Goal: Task Accomplishment & Management: Use online tool/utility

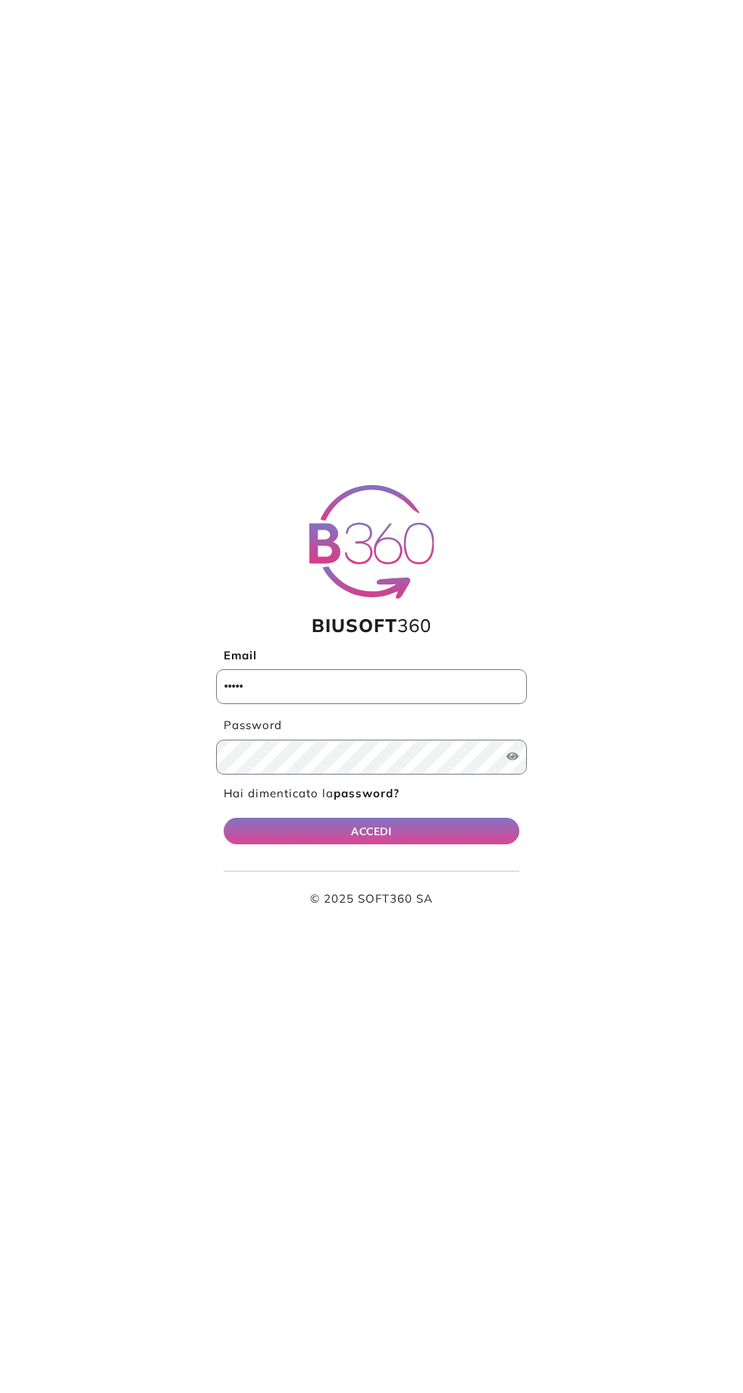
click at [451, 722] on label "Password" at bounding box center [371, 725] width 311 height 17
type input "**********"
click at [224, 818] on button "ACCEDI" at bounding box center [372, 831] width 296 height 27
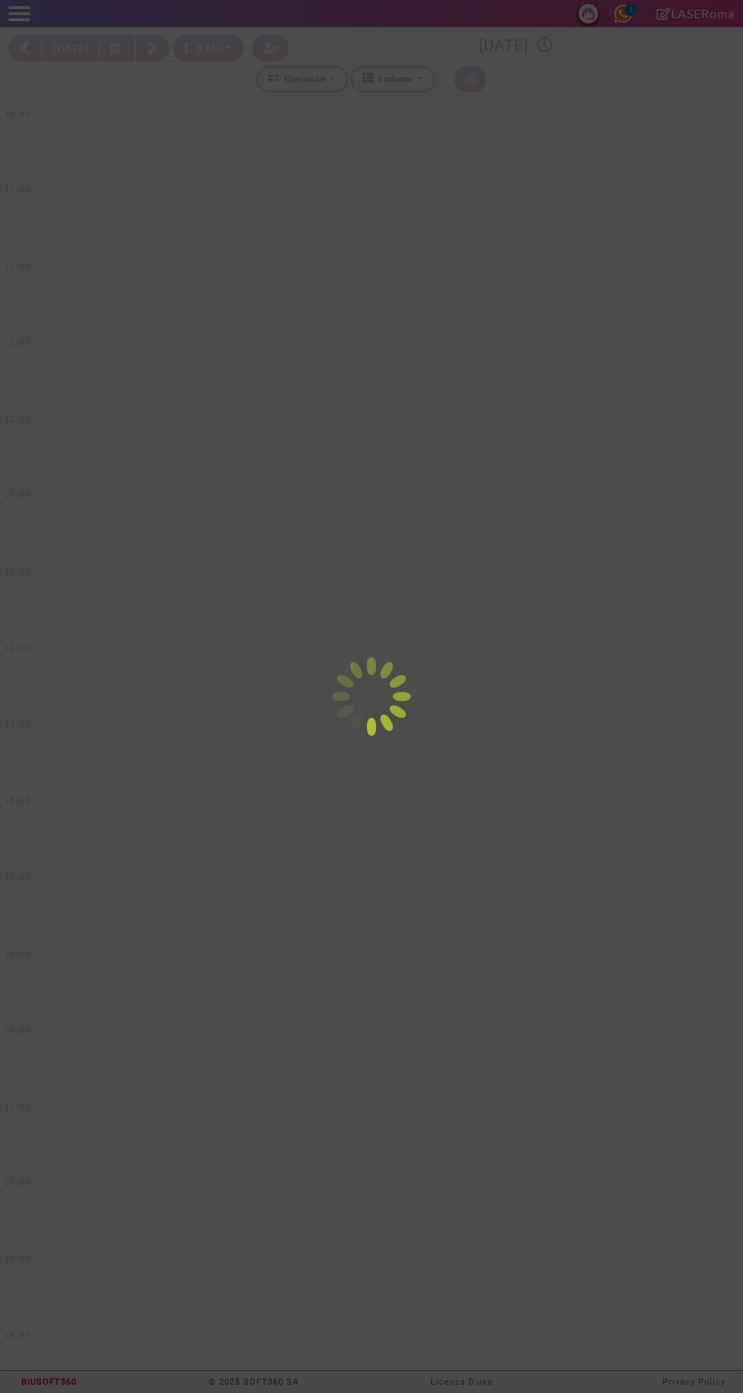
select select "*"
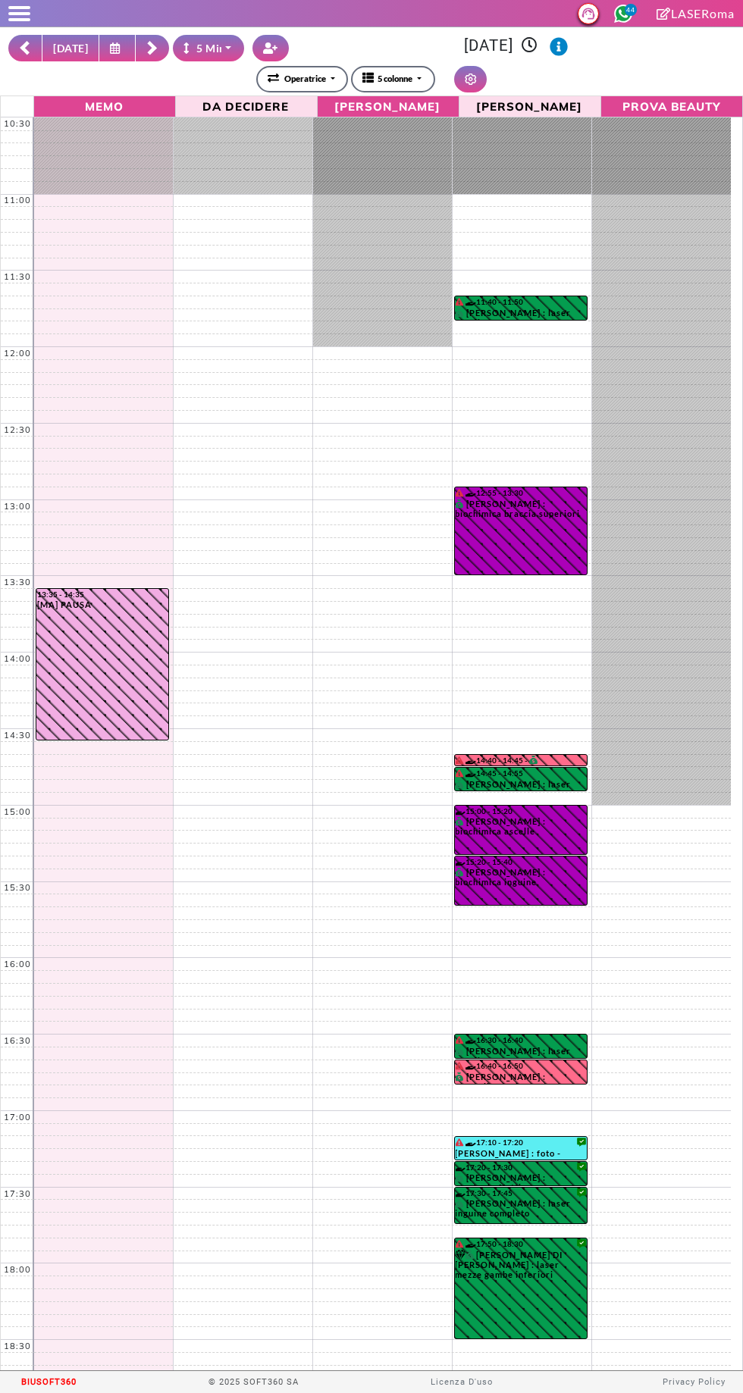
click at [56, 42] on button "[DATE]" at bounding box center [71, 48] width 58 height 27
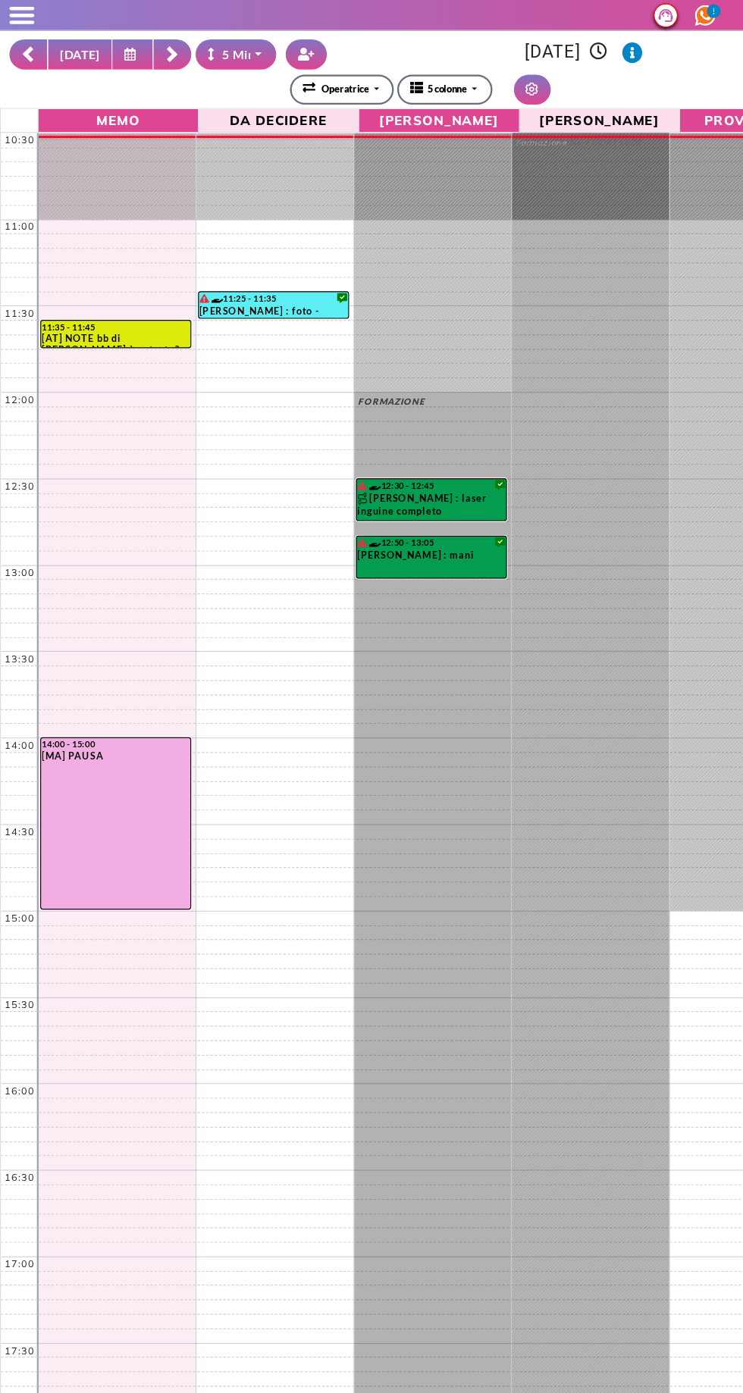
click at [110, 48] on icon at bounding box center [117, 47] width 14 height 11
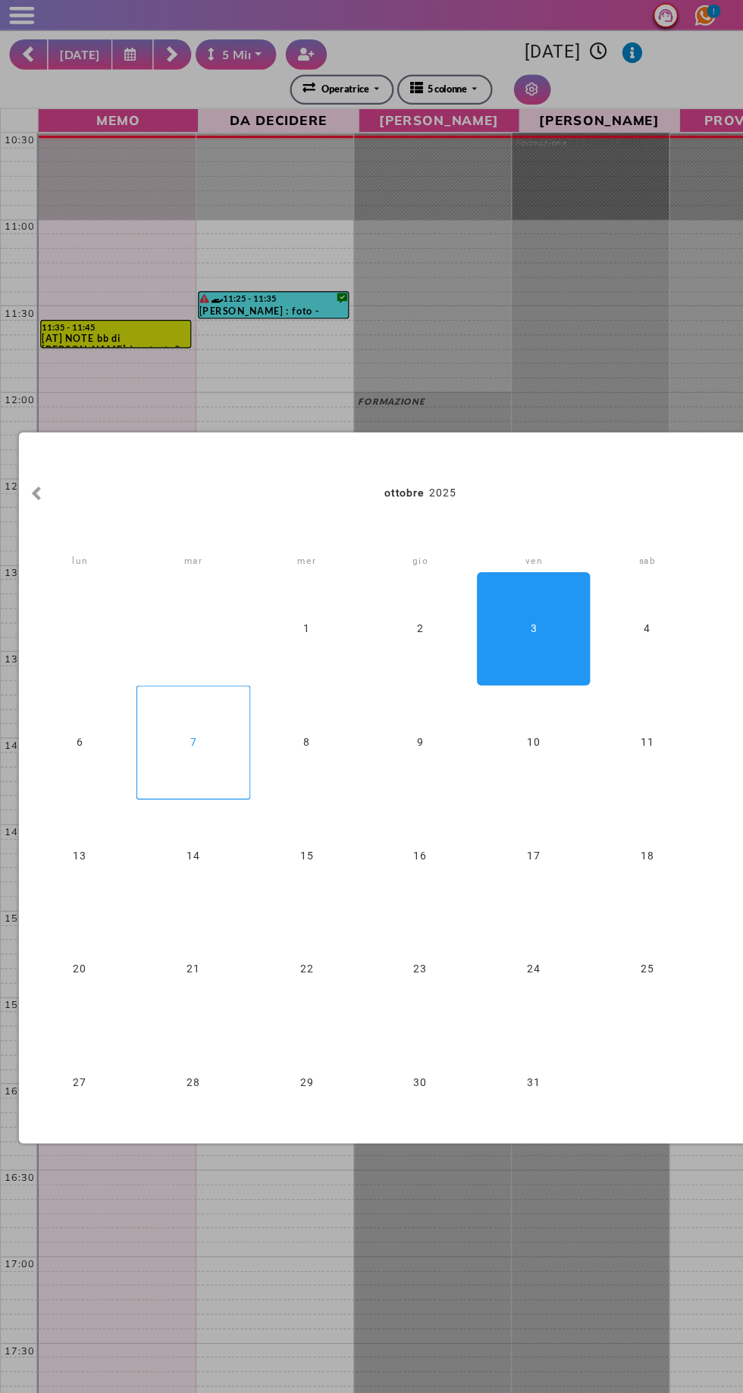
click at [155, 655] on div "7" at bounding box center [171, 656] width 100 height 100
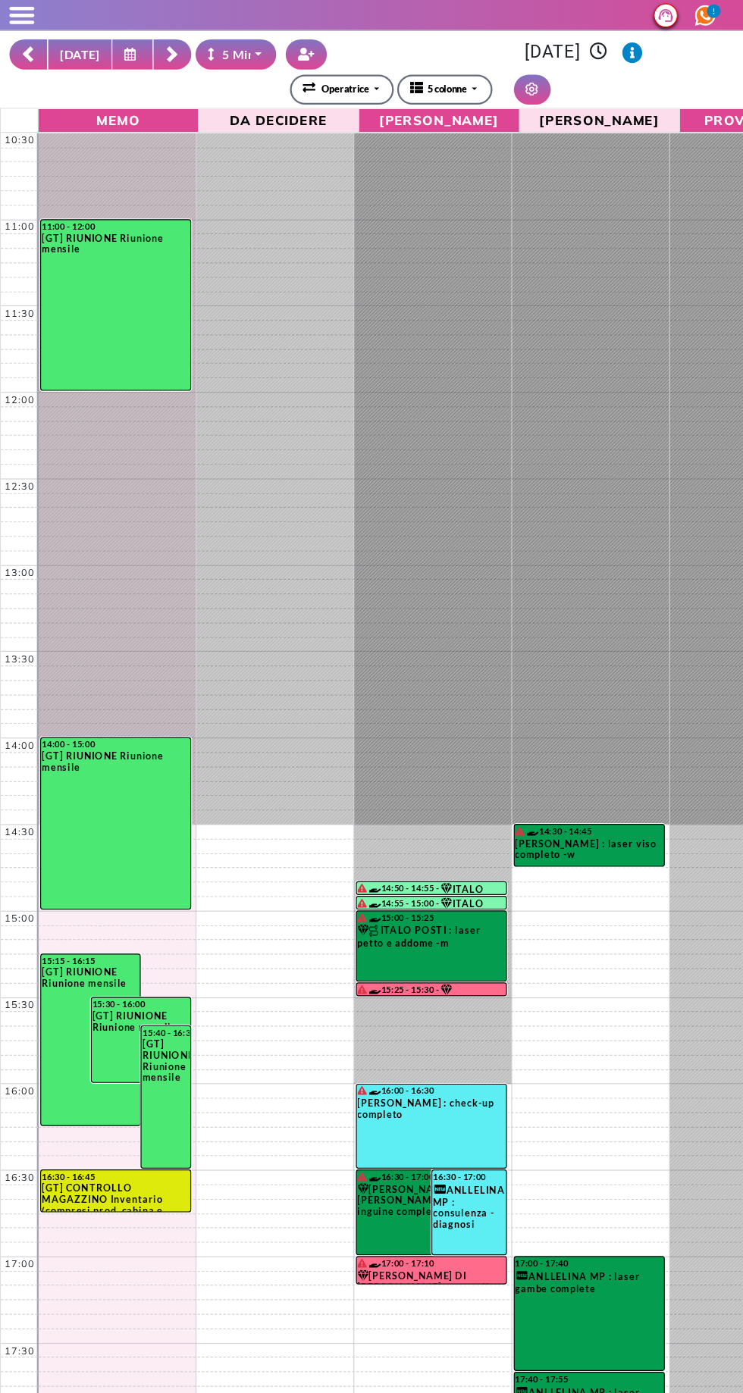
click at [147, 45] on rect at bounding box center [152, 46] width 10 height 10
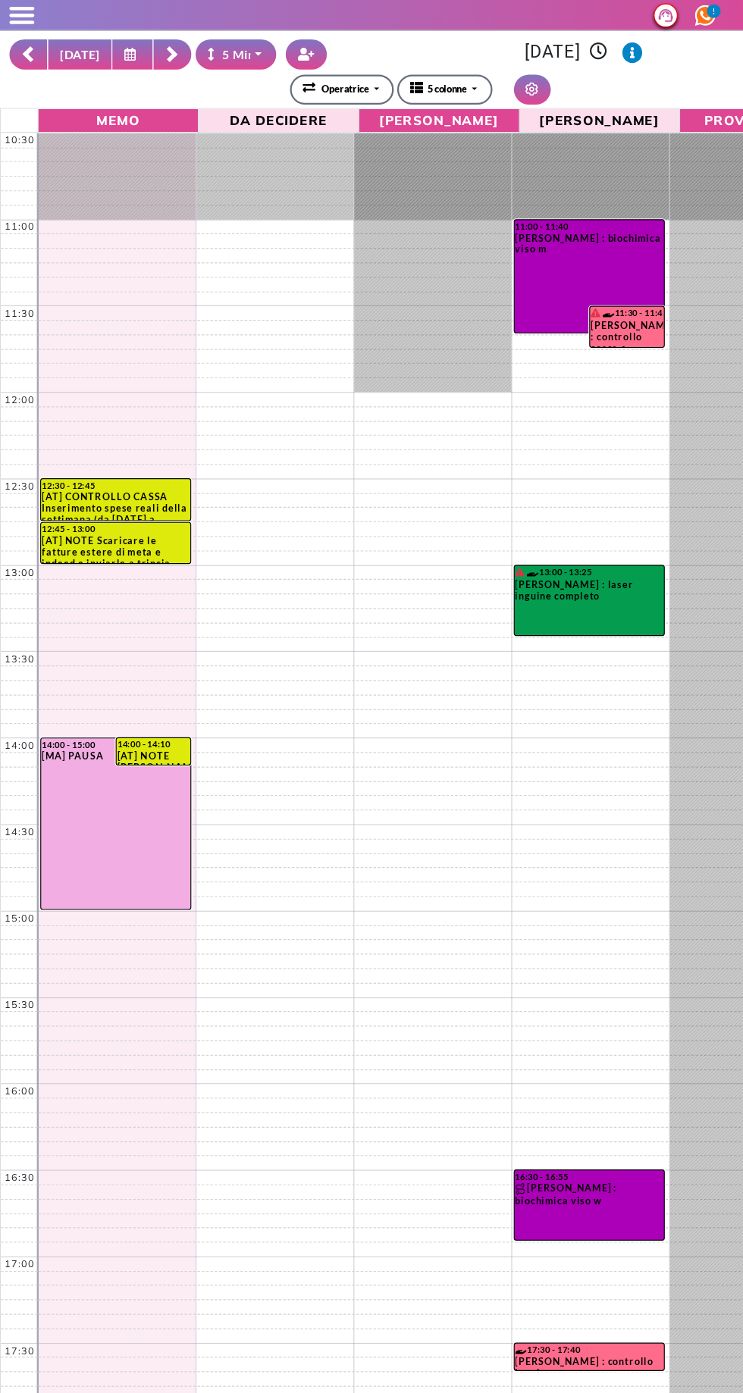
click at [72, 42] on button "[DATE]" at bounding box center [71, 48] width 58 height 27
type input "**********"
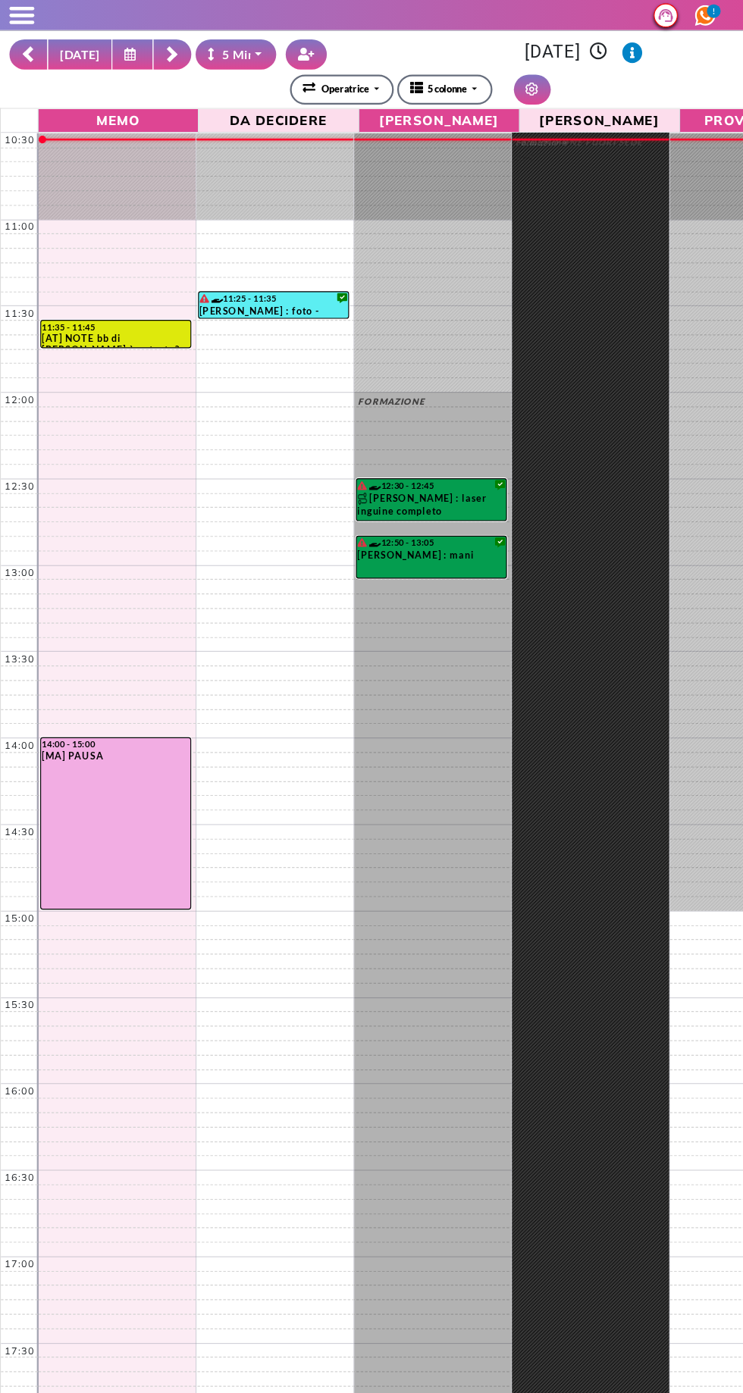
click at [147, 48] on rect at bounding box center [151, 49] width 9 height 9
